Goal: Task Accomplishment & Management: Complete application form

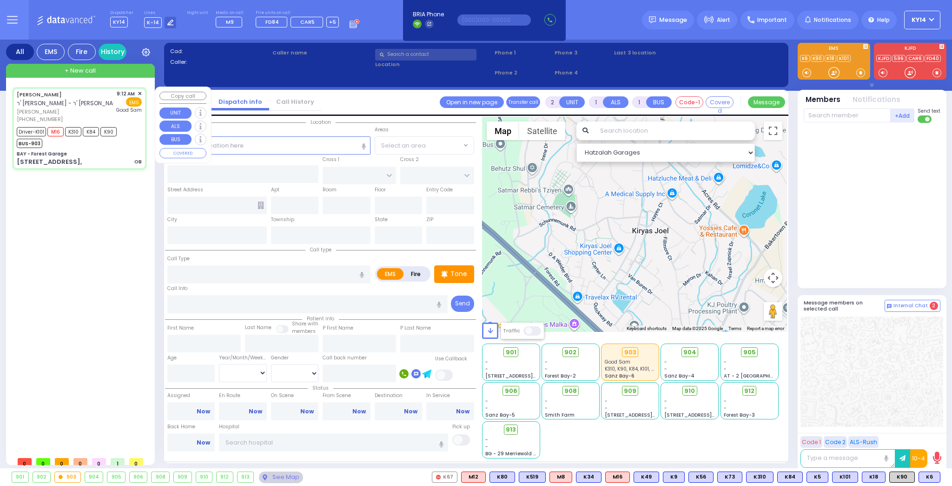
type input "6"
select select
type input "OB"
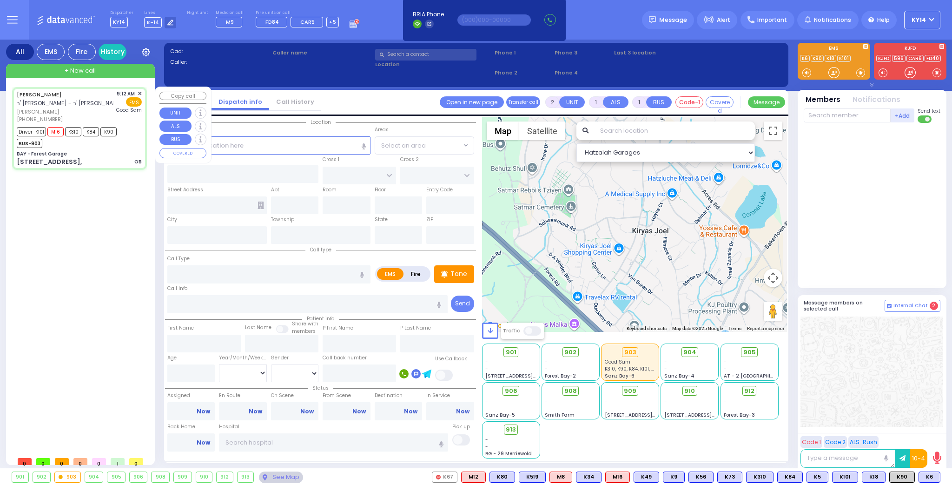
radio input "true"
type input "[PERSON_NAME]"
type input "Unknown"
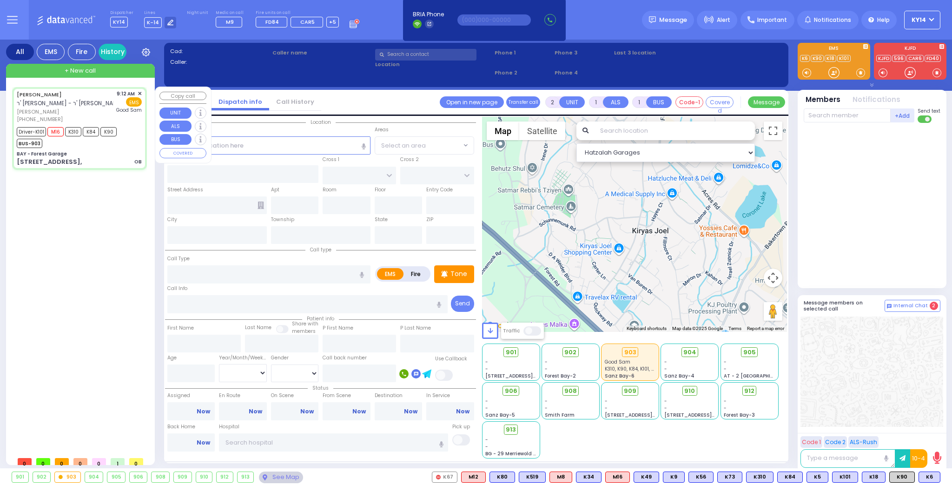
select select "Year"
type input "09:12"
type input "09:16"
type input "09:18"
type input "09:31"
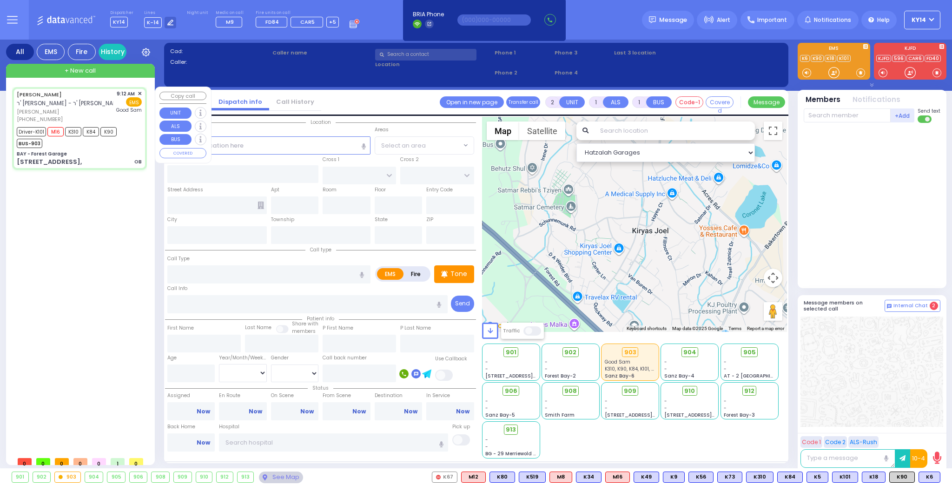
type input "[GEOGRAPHIC_DATA]"
select select "Hatzalah Garages"
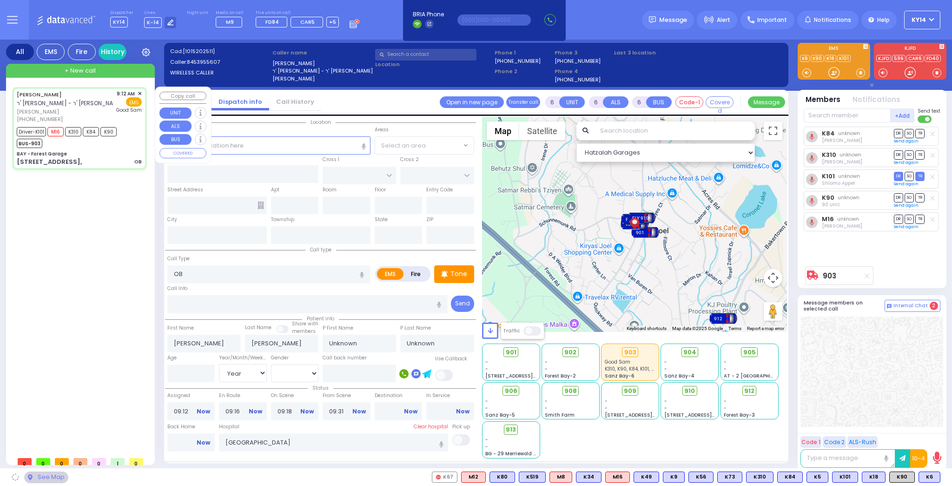
type input "BAY - Forest Garage"
type input "SANZ COURT"
type input "[PERSON_NAME] COURT"
type input "[STREET_ADDRESS],"
type input "Monroe"
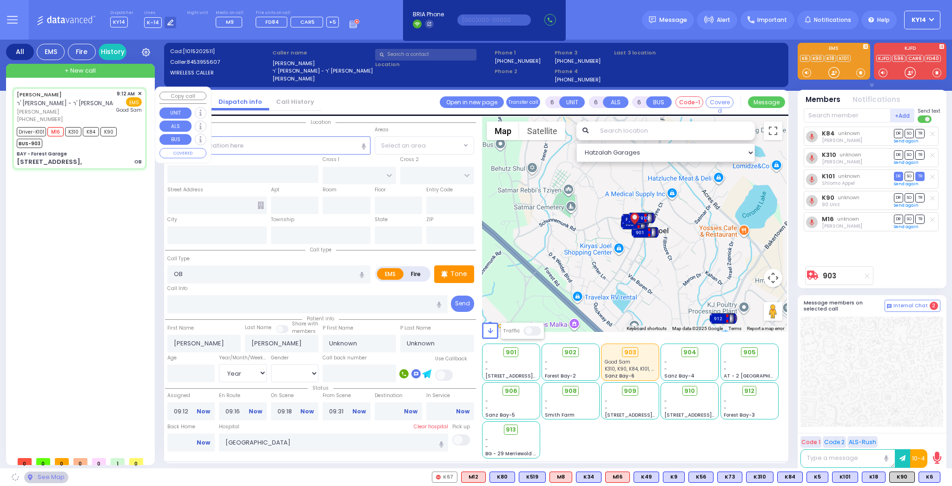
type input "[US_STATE]"
type input "10950"
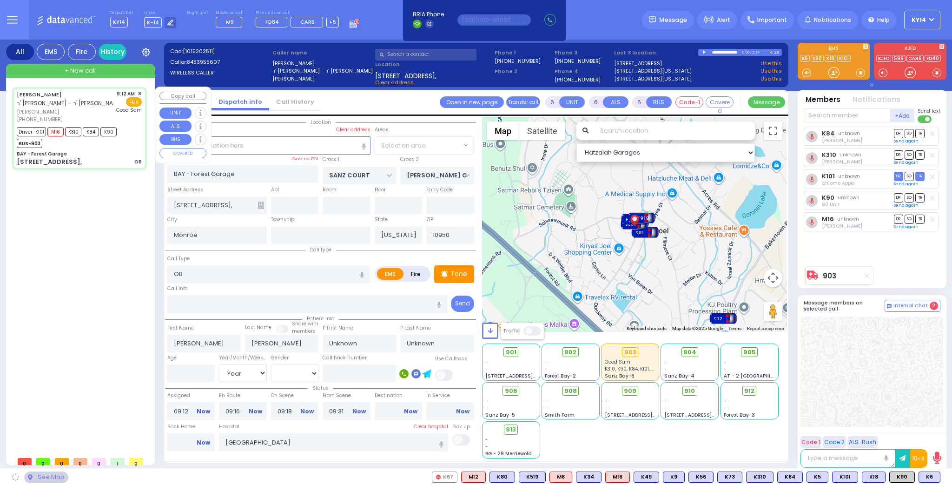
select select "SECTION 2"
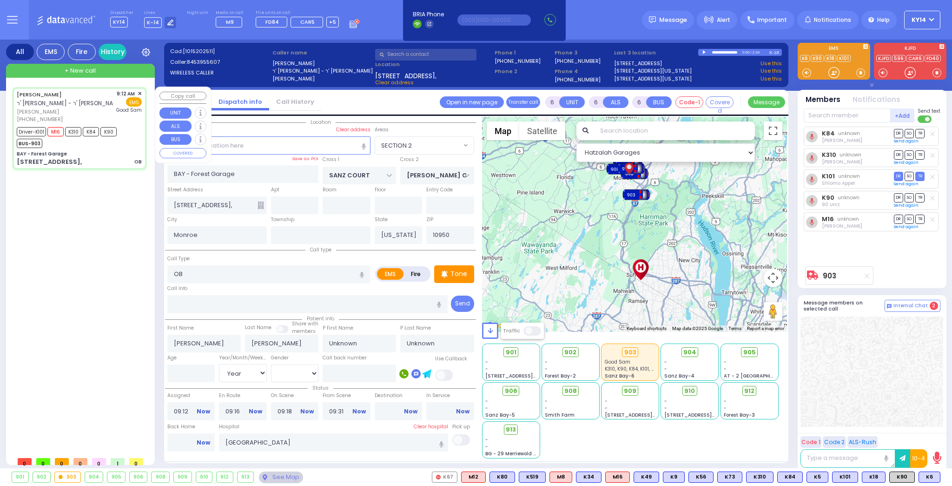
select select
radio input "true"
type input "[PERSON_NAME]"
type input "Levy"
type input "26"
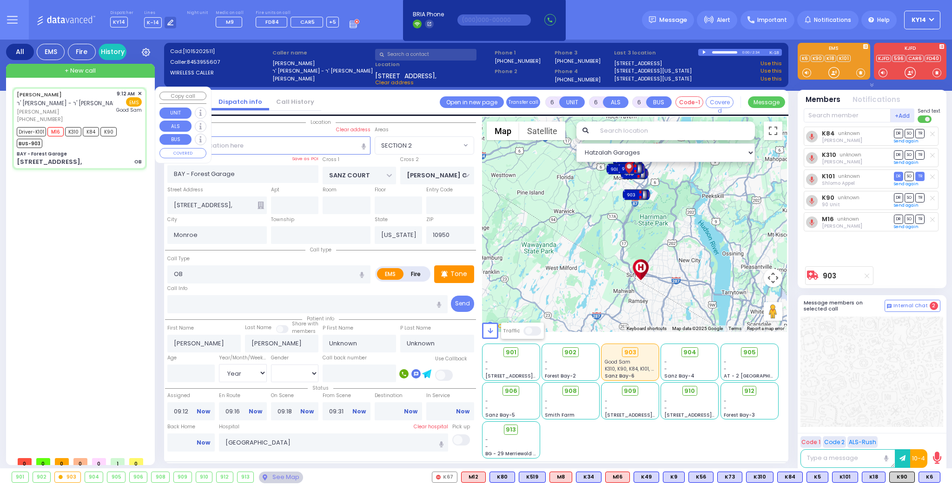
select select "Year"
select select "[DEMOGRAPHIC_DATA]"
select select "Hatzalah Garages"
select select "SECTION 2"
select select
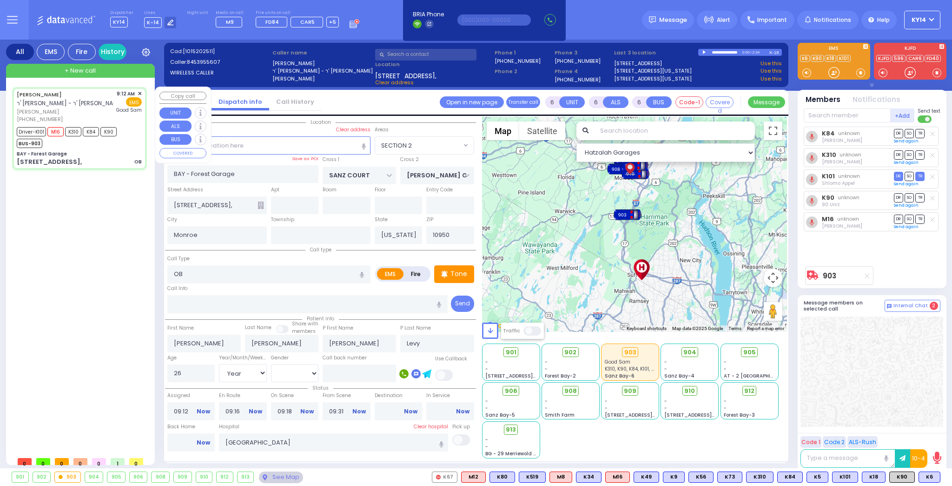
radio input "true"
select select "Year"
select select "[DEMOGRAPHIC_DATA]"
select select "Hatzalah Garages"
select select "SECTION 2"
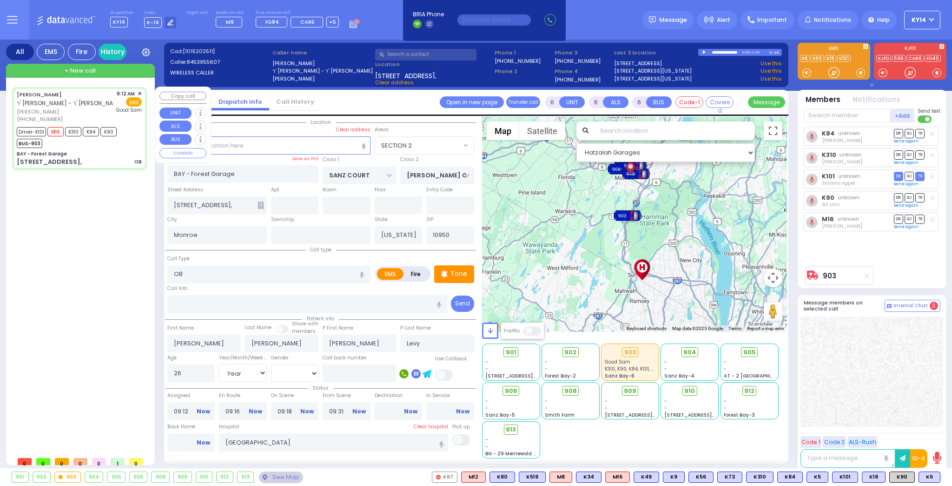
select select
radio input "true"
select select "Year"
select select "[DEMOGRAPHIC_DATA]"
select select "Hatzalah Garages"
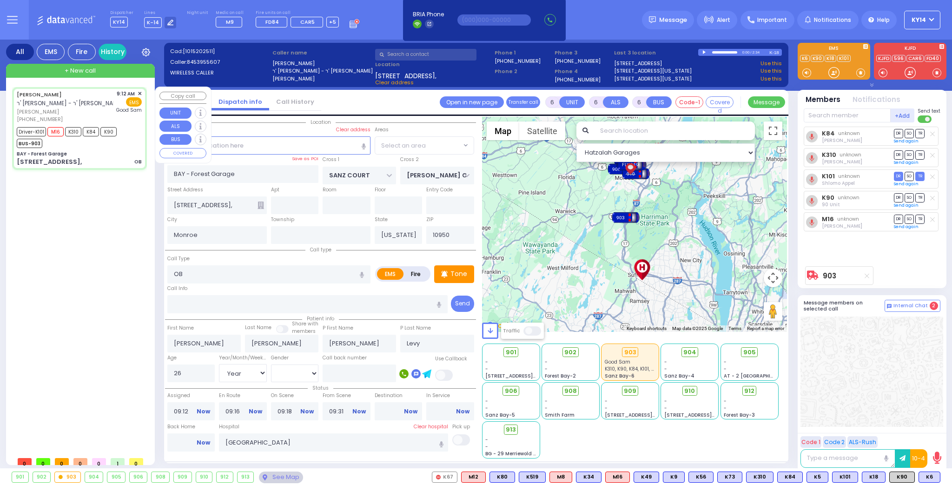
select select "SECTION 2"
select select
radio input "true"
select select "Year"
select select "[DEMOGRAPHIC_DATA]"
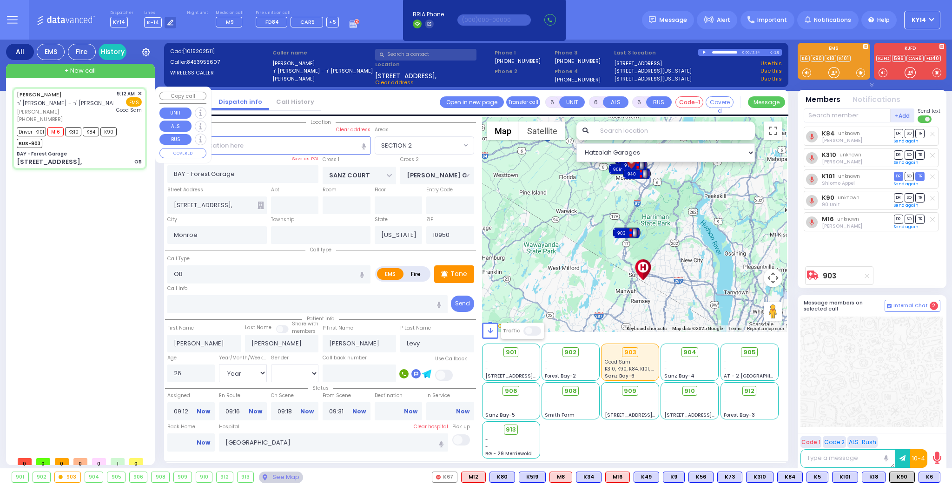
select select "Hatzalah Garages"
select select "SECTION 2"
select select
radio input "true"
select select "Year"
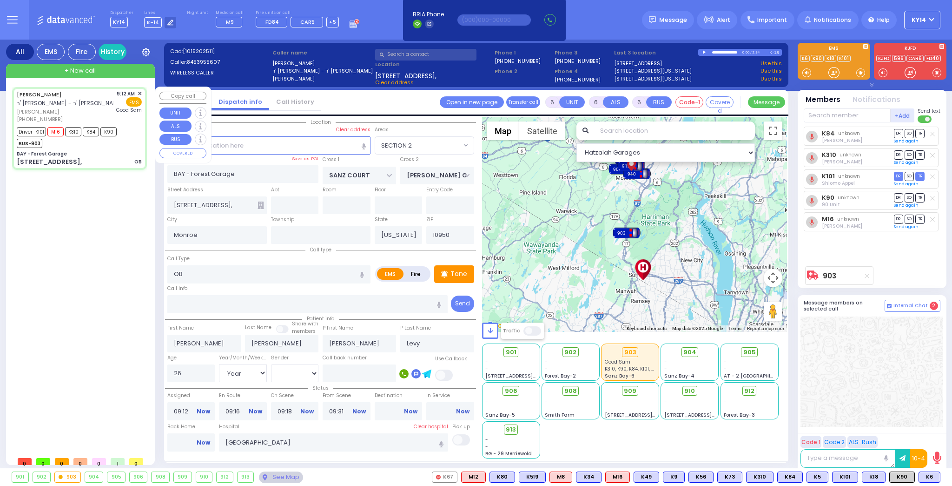
select select "[DEMOGRAPHIC_DATA]"
select select "Hatzalah Garages"
select select "SECTION 2"
select select
radio input "true"
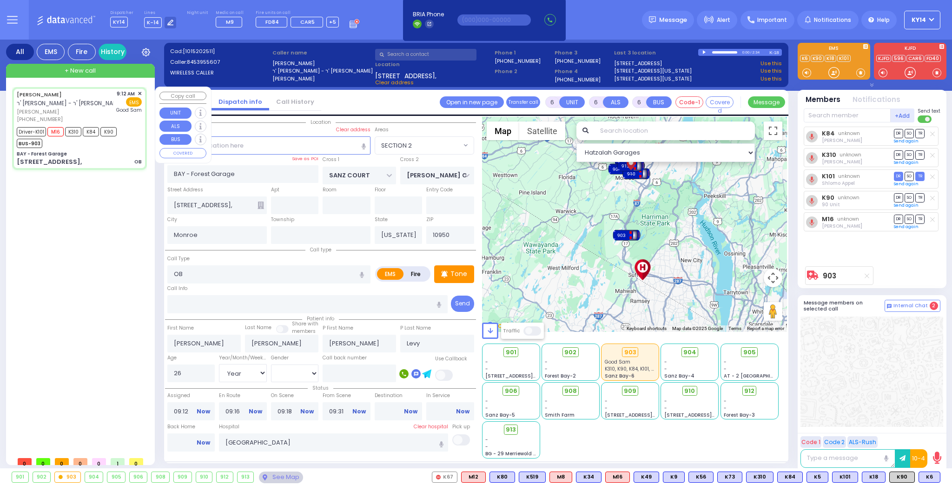
select select "Year"
select select "[DEMOGRAPHIC_DATA]"
select select "Hatzalah Garages"
select select "SECTION 2"
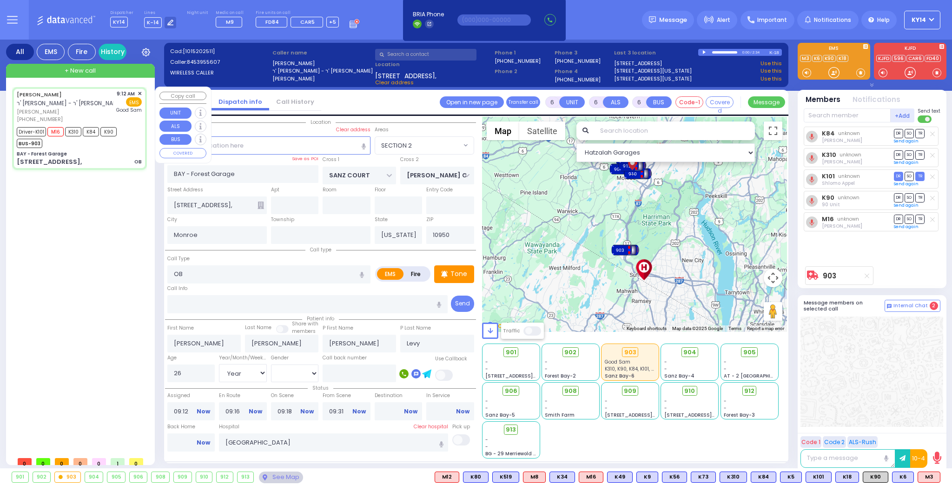
select select
radio input "true"
select select "Year"
select select "[DEMOGRAPHIC_DATA]"
select select "Hatzalah Garages"
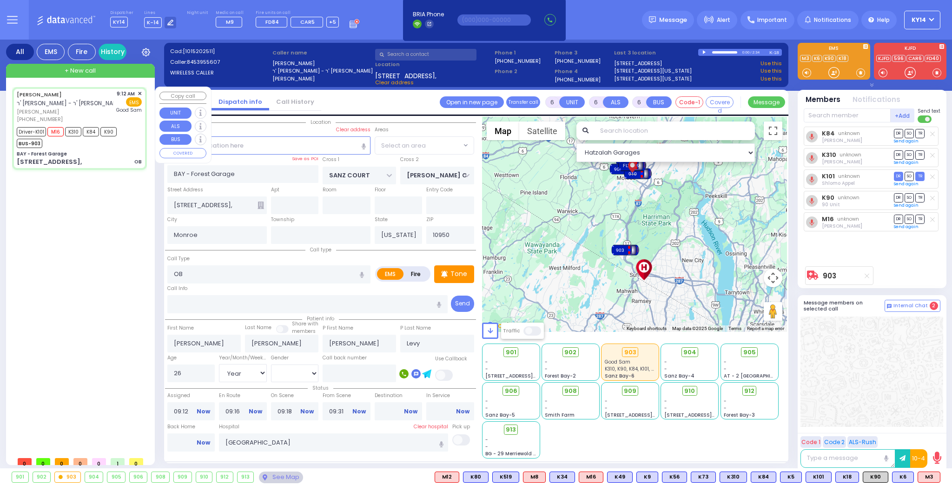
select select "SECTION 2"
select select
radio input "true"
select select "Year"
select select "[DEMOGRAPHIC_DATA]"
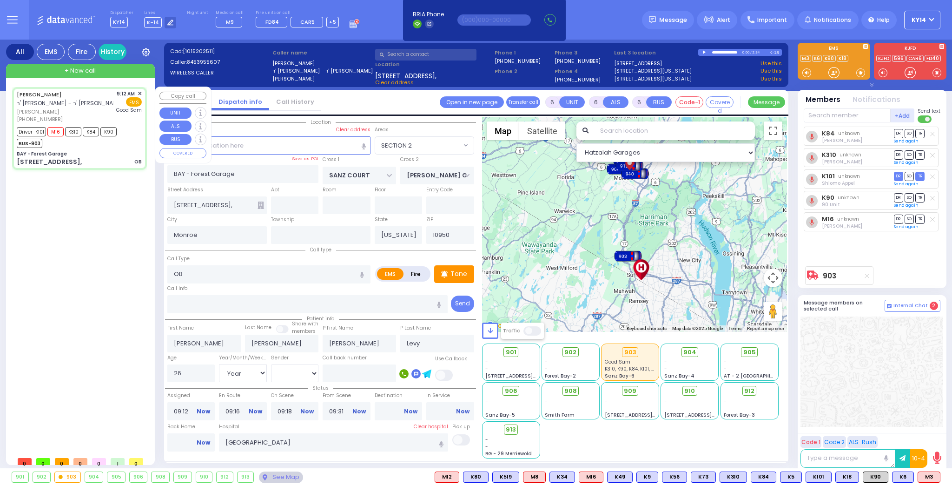
select select "Hatzalah Garages"
select select "SECTION 2"
select select
radio input "true"
select select "Year"
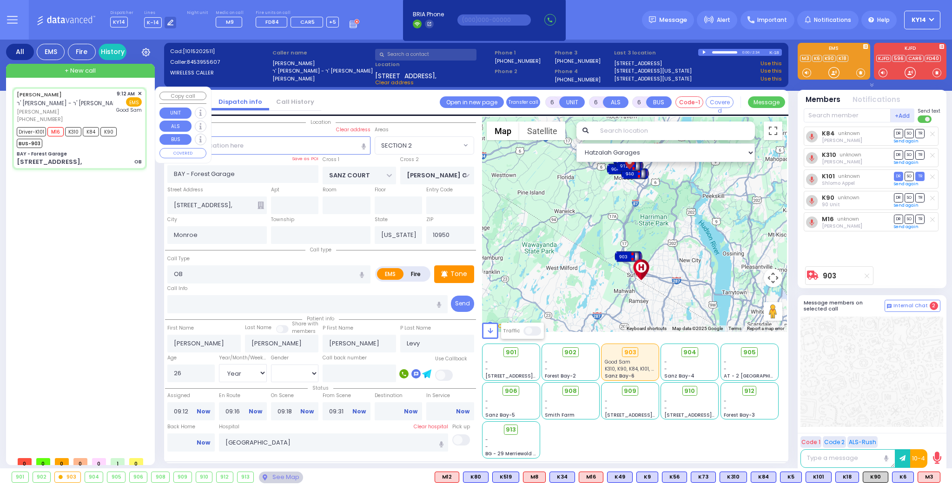
select select "[DEMOGRAPHIC_DATA]"
select select "Hatzalah Garages"
select select "SECTION 2"
select select
radio input "true"
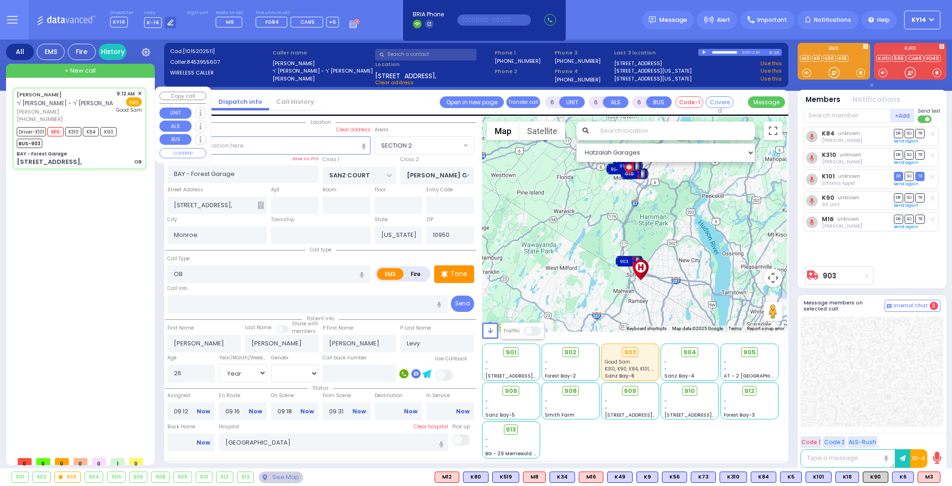
select select "Year"
select select "[DEMOGRAPHIC_DATA]"
select select "Hatzalah Garages"
select select "SECTION 2"
select select
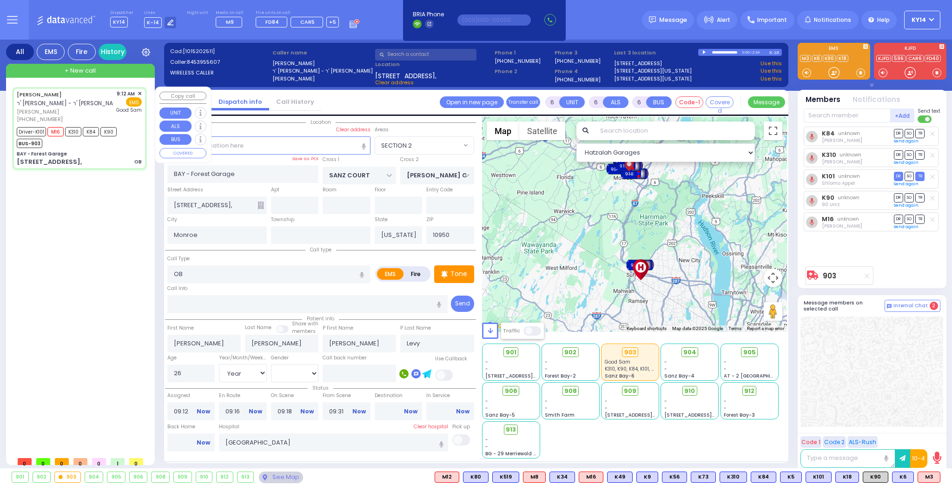
radio input "true"
select select "Year"
select select "[DEMOGRAPHIC_DATA]"
select select "Hatzalah Garages"
select select "SECTION 2"
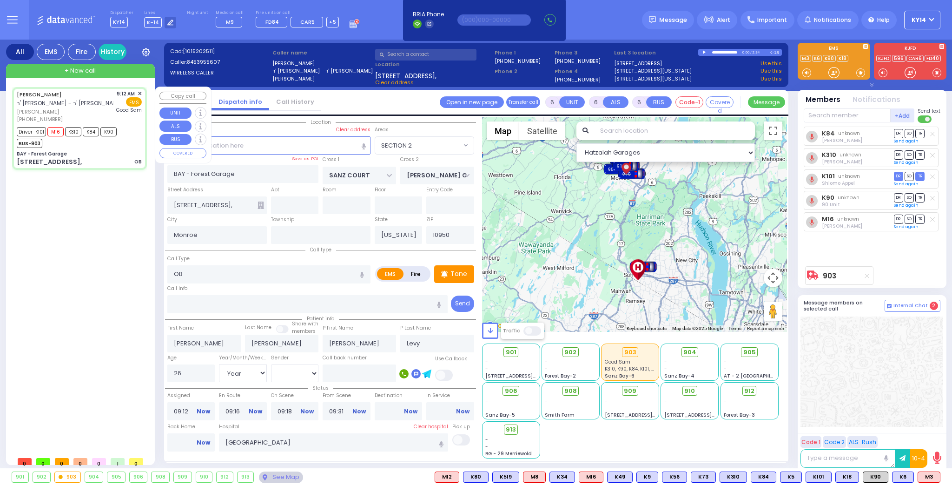
select select
radio input "true"
select select "Year"
select select "[DEMOGRAPHIC_DATA]"
select select "Hatzalah Garages"
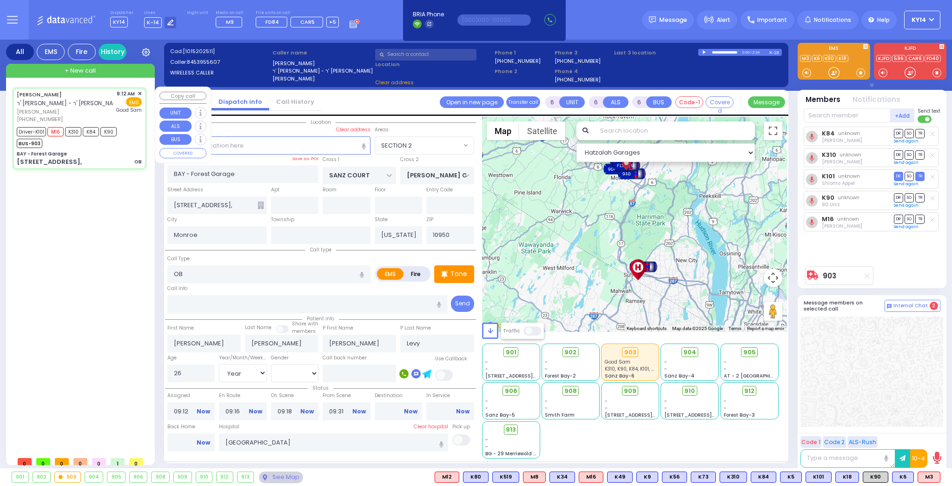
select select "SECTION 2"
select select
radio input "true"
select select "Year"
select select "[DEMOGRAPHIC_DATA]"
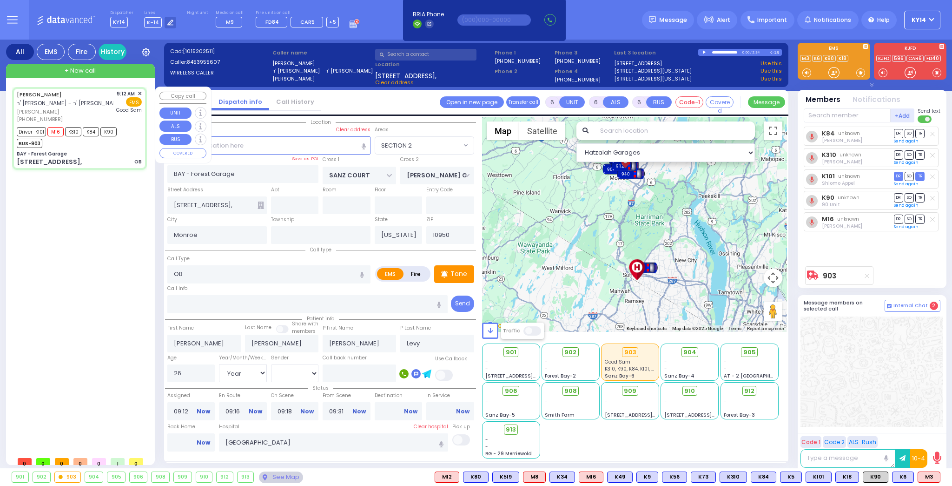
select select "Hatzalah Garages"
select select "SECTION 2"
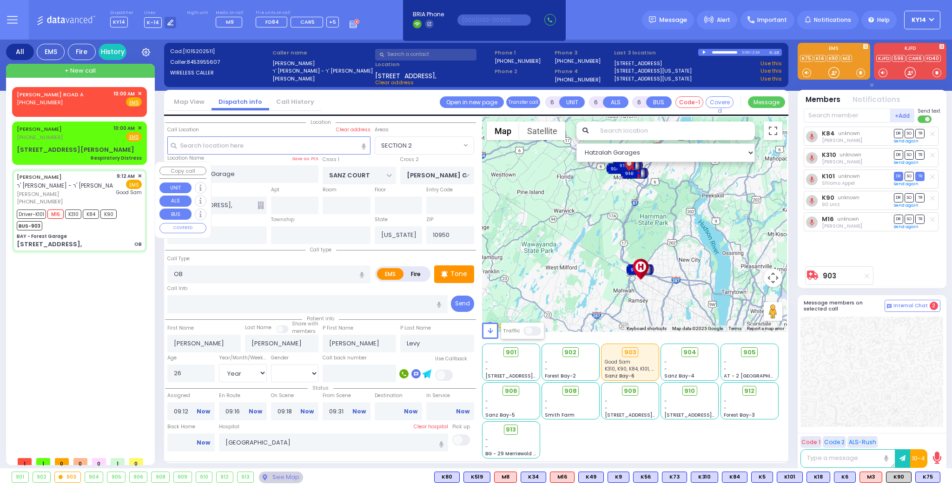
select select
radio input "true"
select select "Year"
select select "[DEMOGRAPHIC_DATA]"
select select "Hatzalah Garages"
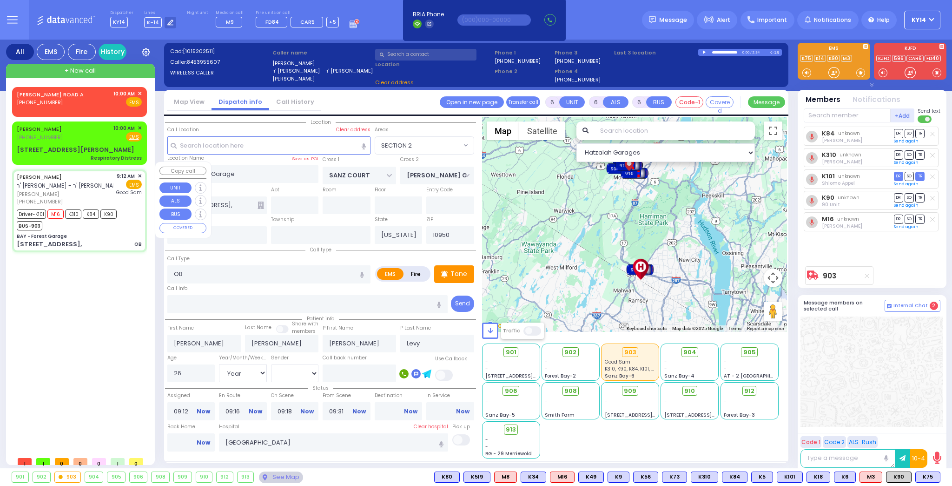
select select "SECTION 2"
select select
radio input "true"
select select "Year"
select select "[DEMOGRAPHIC_DATA]"
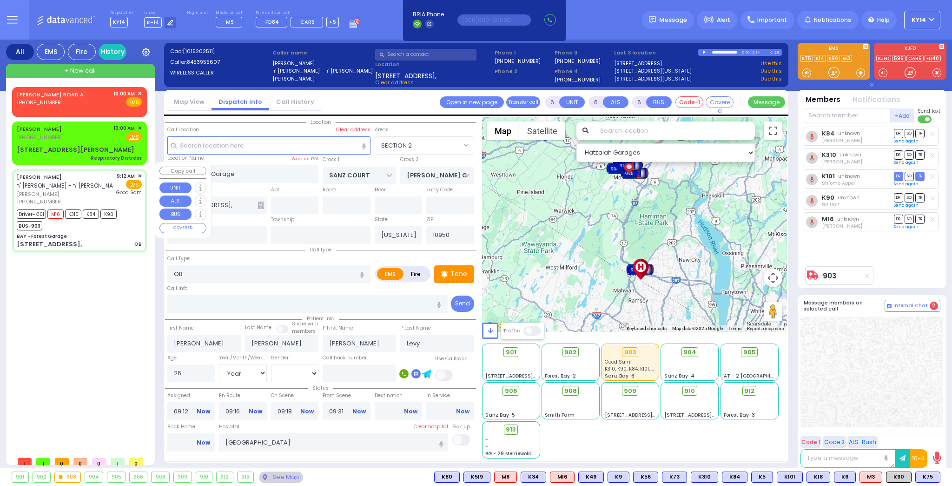
select select "Hatzalah Garages"
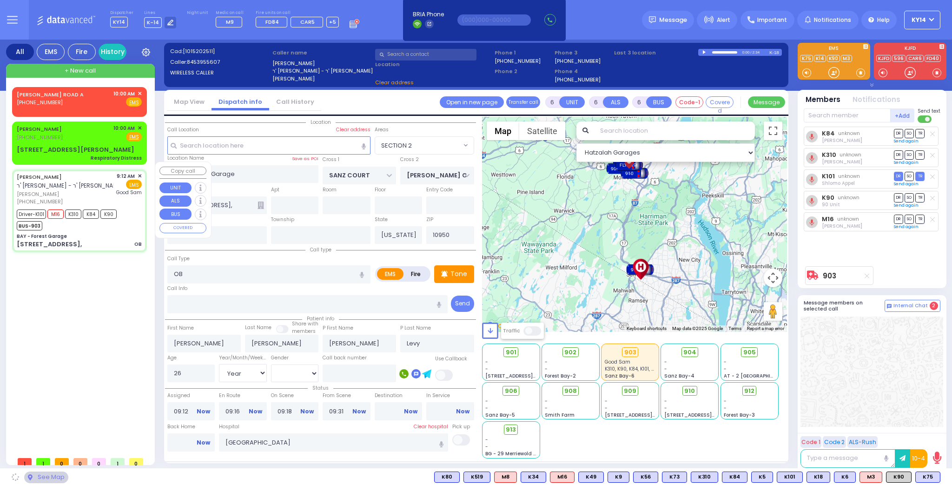
select select "SECTION 2"
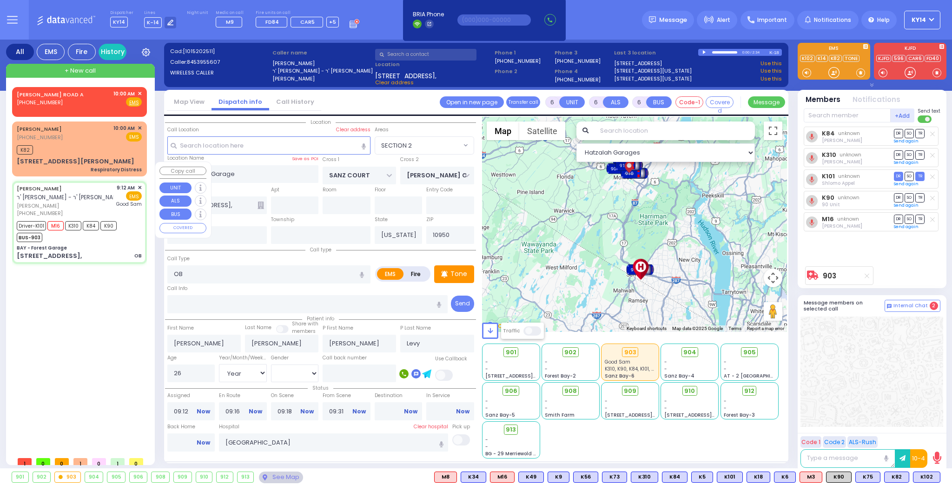
select select
radio input "true"
select select "Year"
select select "[DEMOGRAPHIC_DATA]"
select select "Hatzalah Garages"
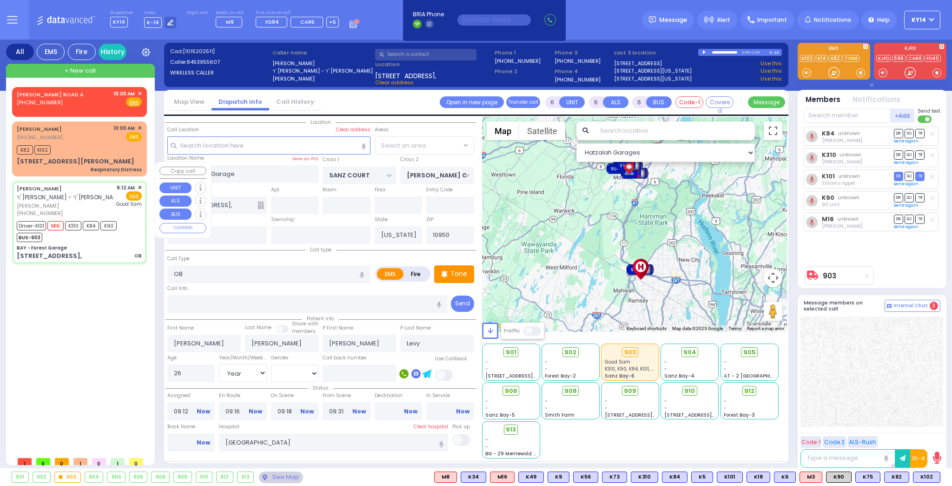
select select "SECTION 2"
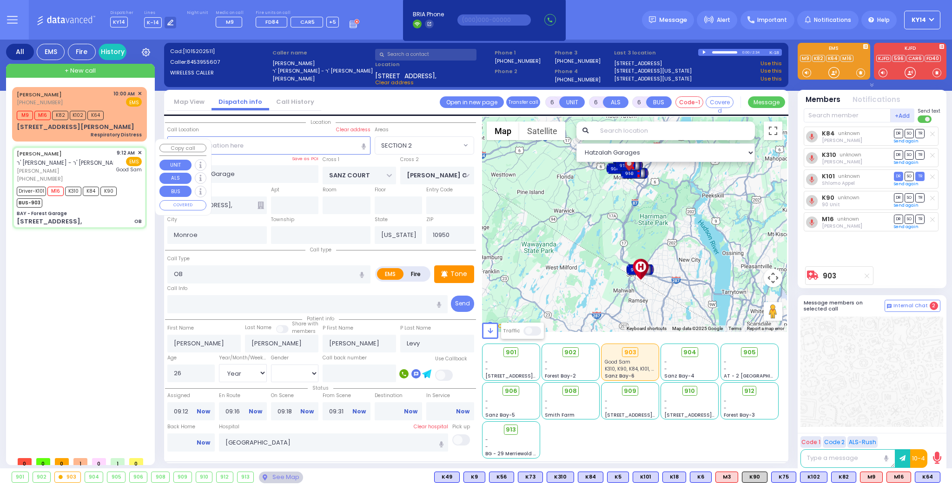
select select
radio input "true"
select select "Year"
select select "[DEMOGRAPHIC_DATA]"
select select "Hatzalah Garages"
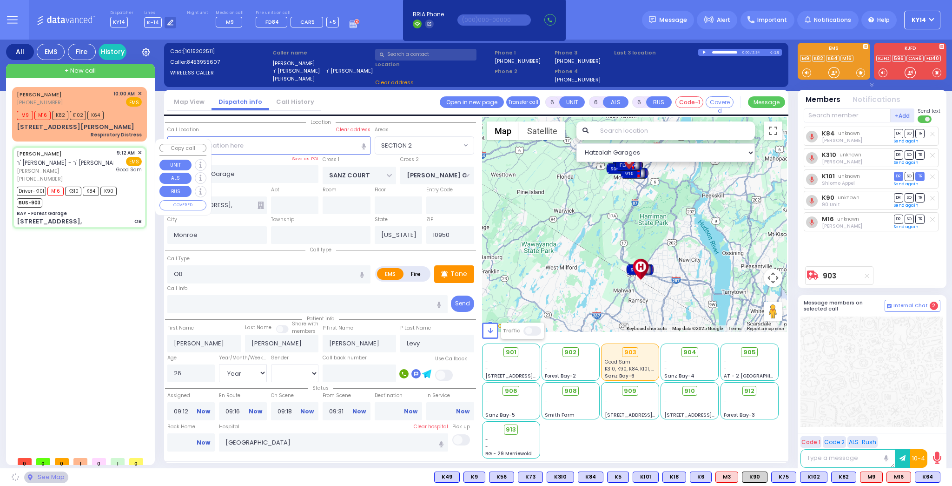
select select "SECTION 2"
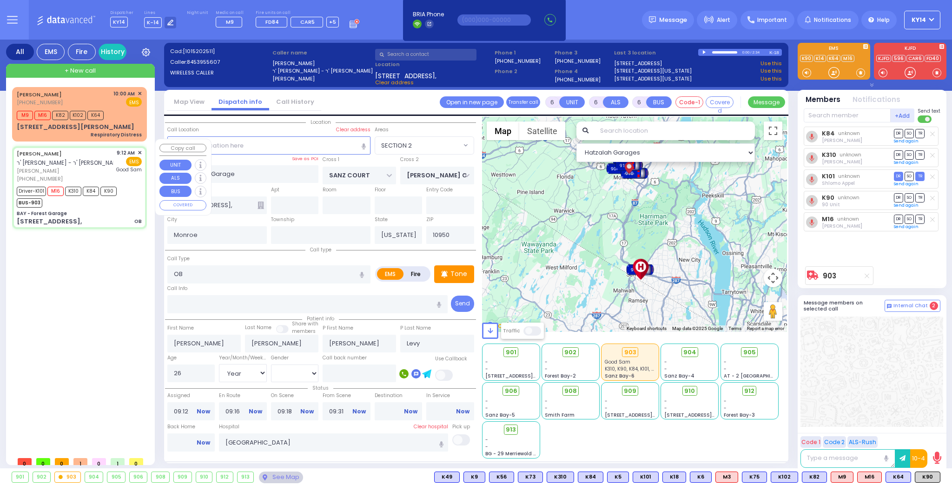
select select
radio input "true"
select select "Year"
select select "[DEMOGRAPHIC_DATA]"
select select "Hatzalah Garages"
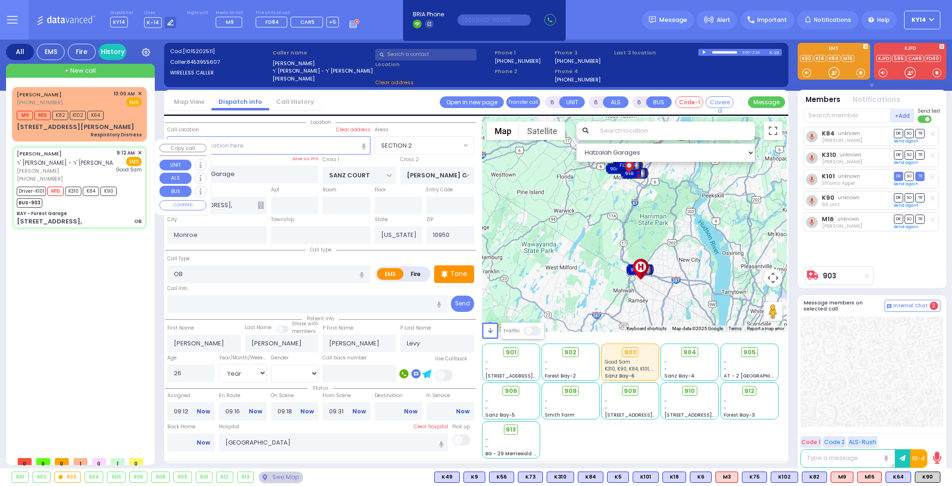
select select "SECTION 2"
select select
radio input "true"
select select "Year"
select select "[DEMOGRAPHIC_DATA]"
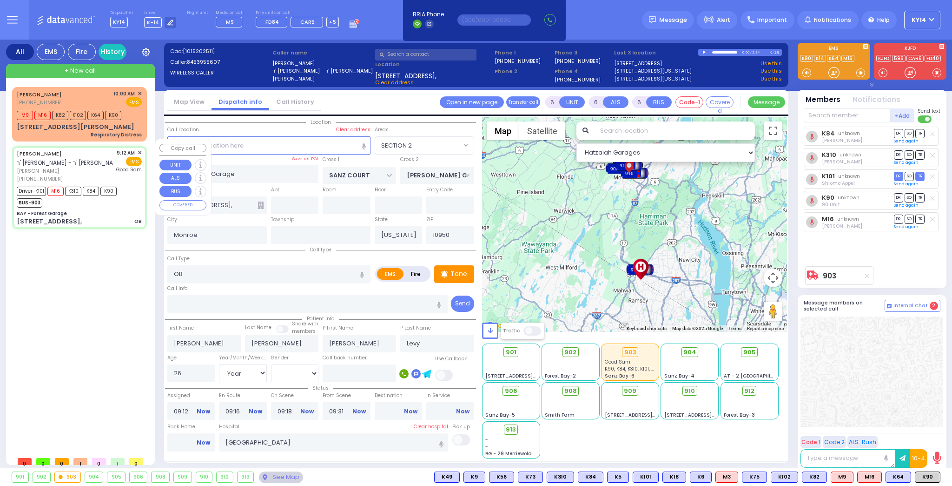
select select "Hatzalah Garages"
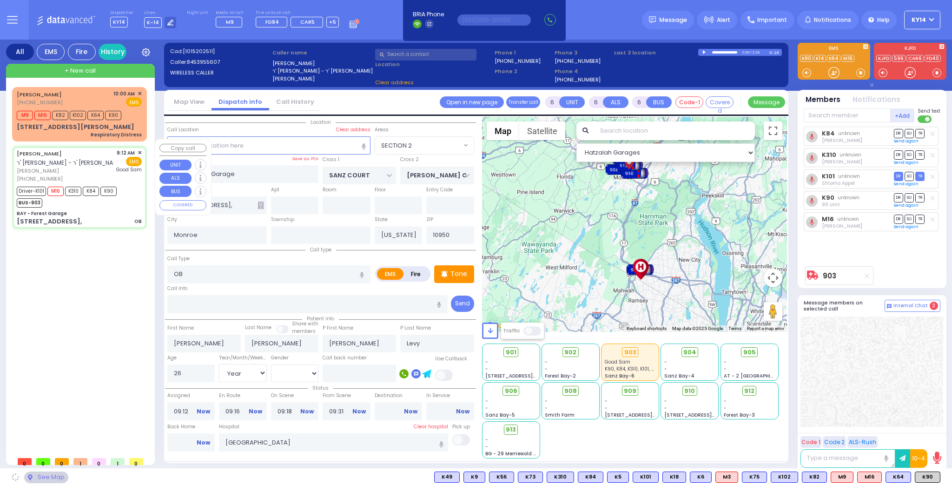
select select "SECTION 2"
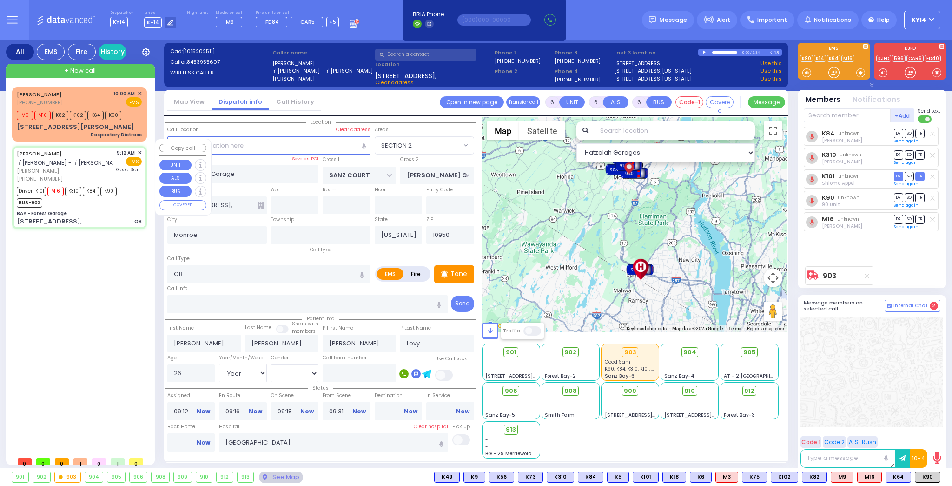
select select
radio input "true"
select select "Year"
select select "[DEMOGRAPHIC_DATA]"
select select "Hatzalah Garages"
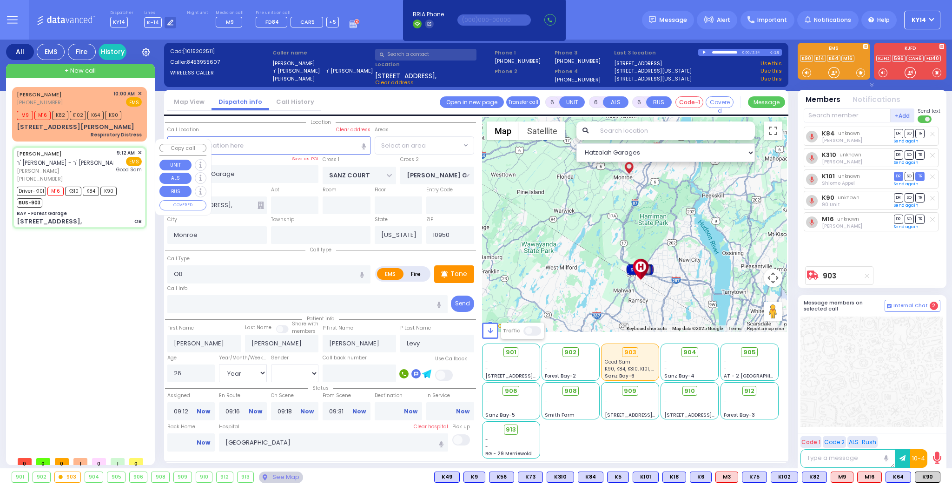
select select "SECTION 2"
select select
radio input "true"
select select "Year"
select select "[DEMOGRAPHIC_DATA]"
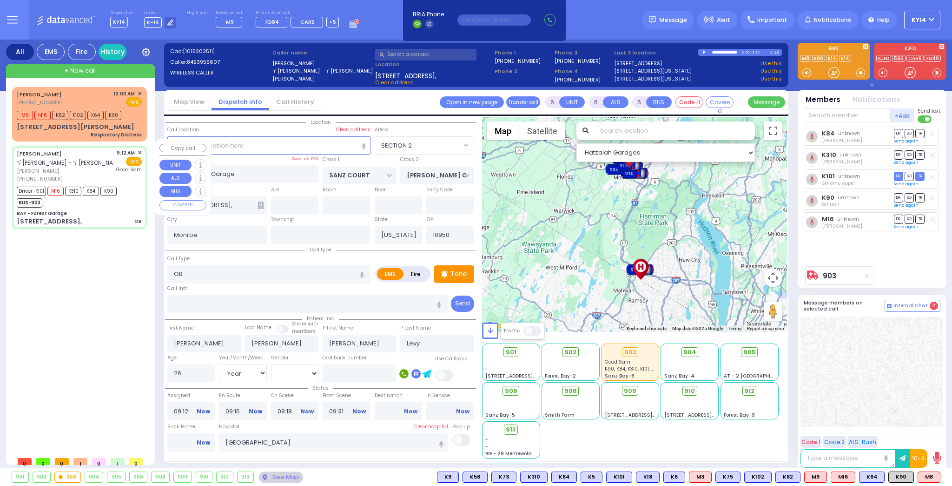
select select "Hatzalah Garages"
select select "SECTION 2"
select select
radio input "true"
select select "Year"
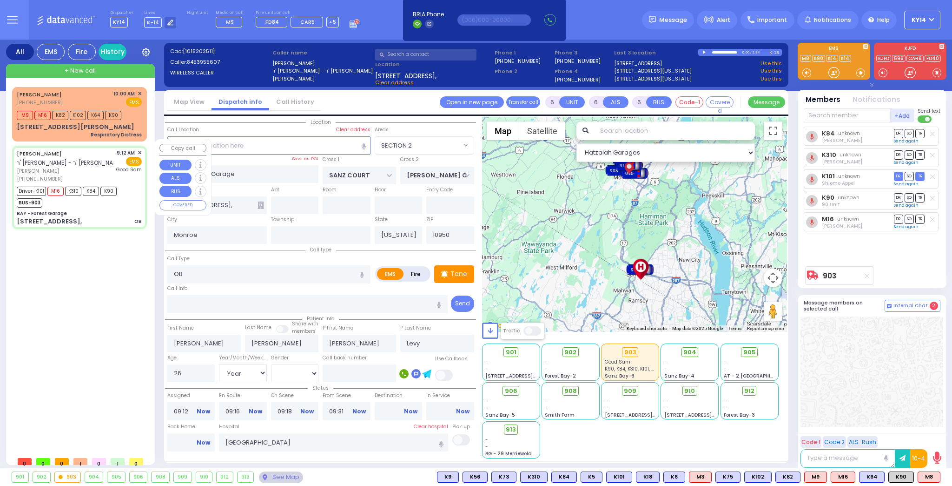
select select "[DEMOGRAPHIC_DATA]"
select select "Hatzalah Garages"
select select "SECTION 2"
select select
radio input "true"
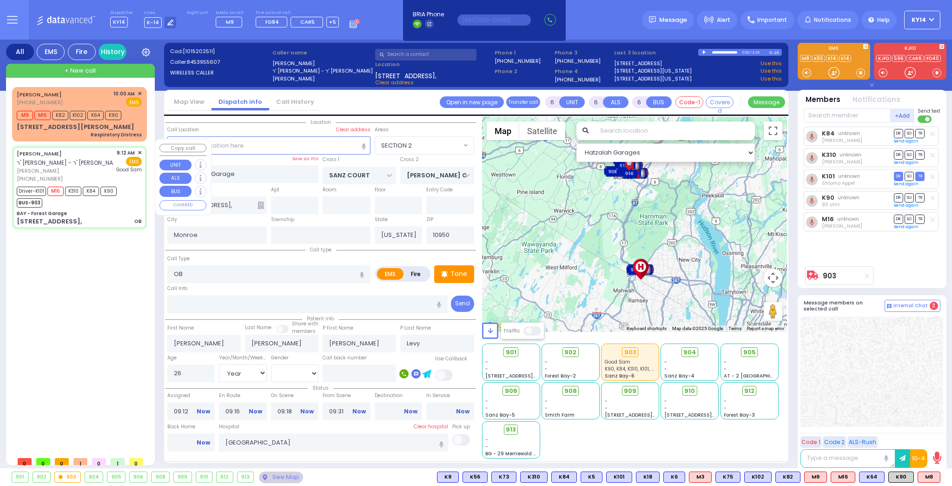
select select "Year"
select select "[DEMOGRAPHIC_DATA]"
type input "10:05"
select select "Hatzalah Garages"
select select "SECTION 2"
